Goal: Share content: Share content

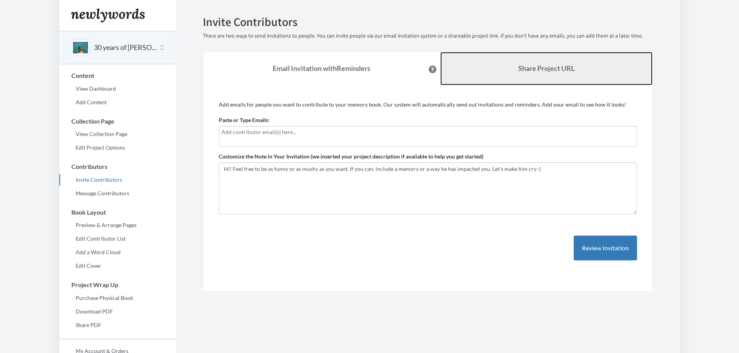
click at [515, 79] on link "Share Project URL" at bounding box center [546, 68] width 212 height 33
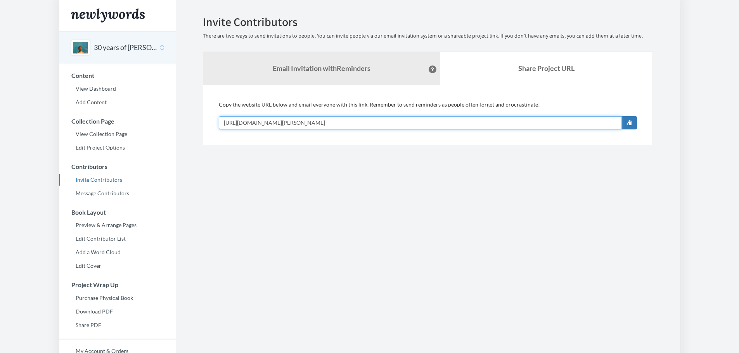
click at [367, 127] on input "[URL][DOMAIN_NAME][PERSON_NAME]" at bounding box center [420, 122] width 403 height 13
click at [452, 192] on section "Emails have been sent! Invite Contributors There are two ways to send invitatio…" at bounding box center [428, 212] width 504 height 424
click at [624, 124] on button "button" at bounding box center [629, 122] width 16 height 13
click at [237, 268] on section "Emails have been sent! Invite Contributors There are two ways to send invitatio…" at bounding box center [428, 212] width 504 height 424
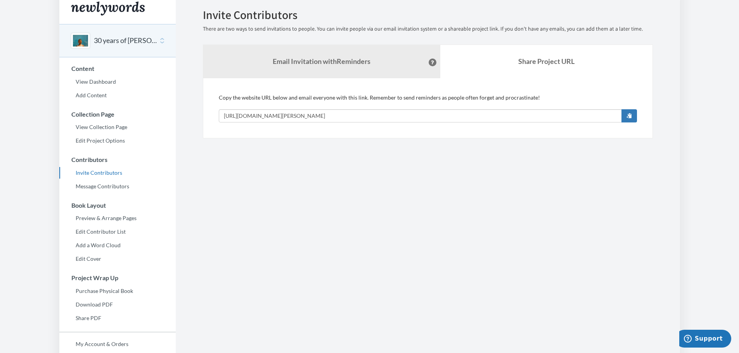
scroll to position [71, 0]
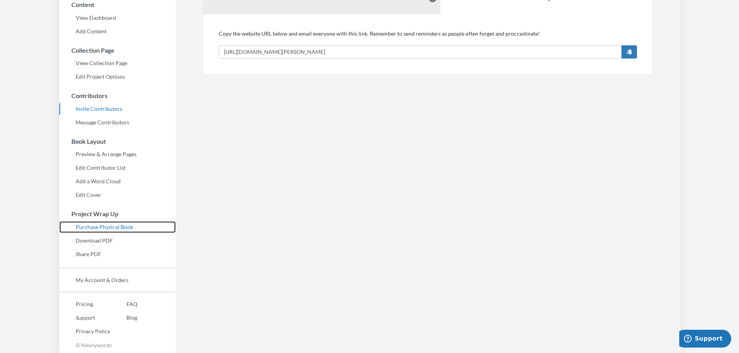
click at [133, 224] on link "Purchase Physical Book" at bounding box center [117, 227] width 116 height 12
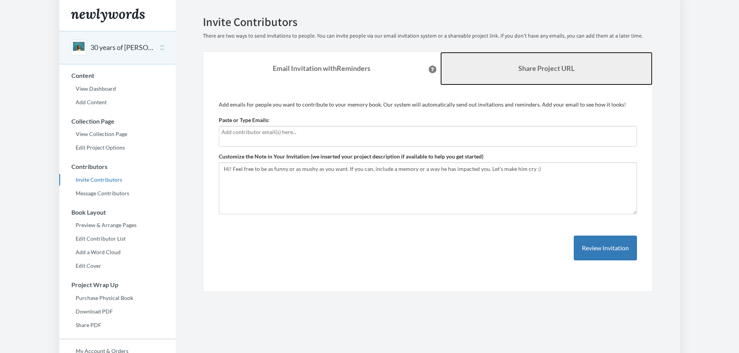
click at [520, 79] on link "Share Project URL" at bounding box center [546, 68] width 212 height 33
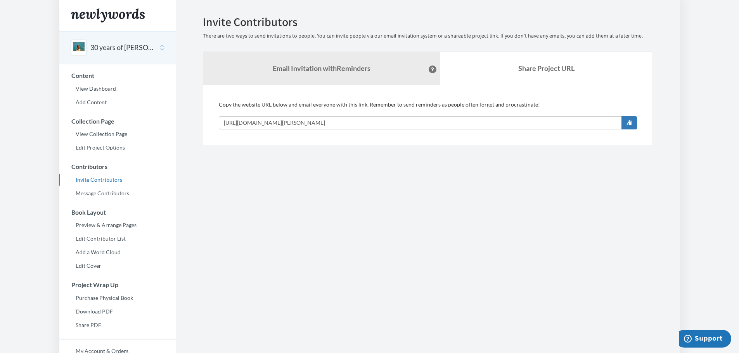
click at [137, 48] on button "30 years of [PERSON_NAME]" at bounding box center [121, 48] width 63 height 10
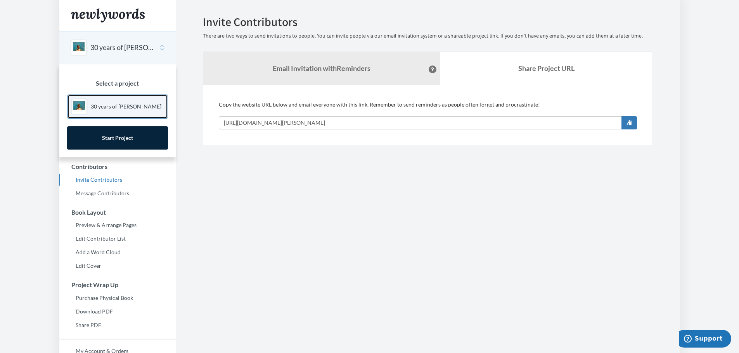
click at [112, 106] on p "30 years of [PERSON_NAME]" at bounding box center [126, 107] width 71 height 8
click at [88, 105] on link "30 years of [PERSON_NAME]" at bounding box center [117, 107] width 101 height 24
